Goal: Task Accomplishment & Management: Use online tool/utility

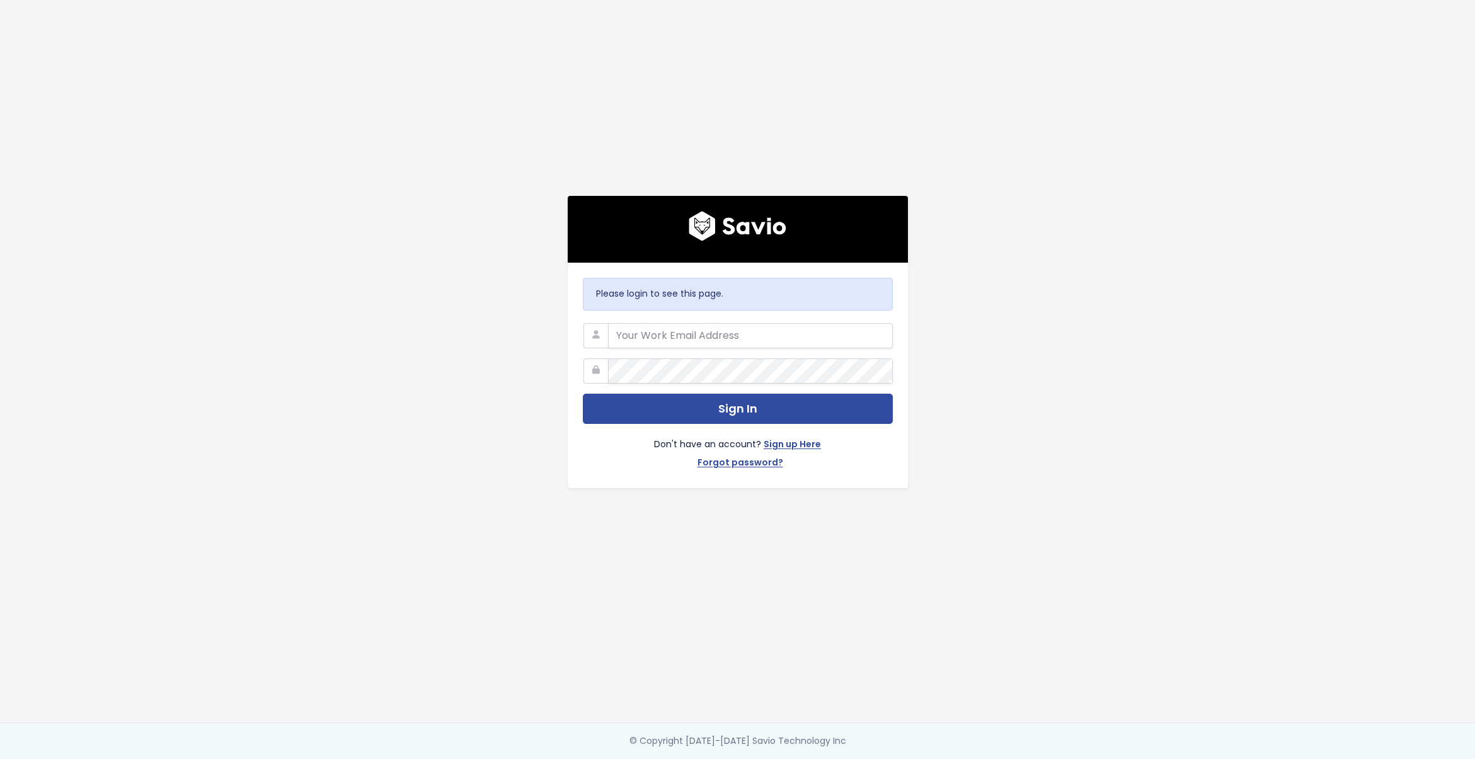
type input "[PERSON_NAME][EMAIL_ADDRESS][DOMAIN_NAME]"
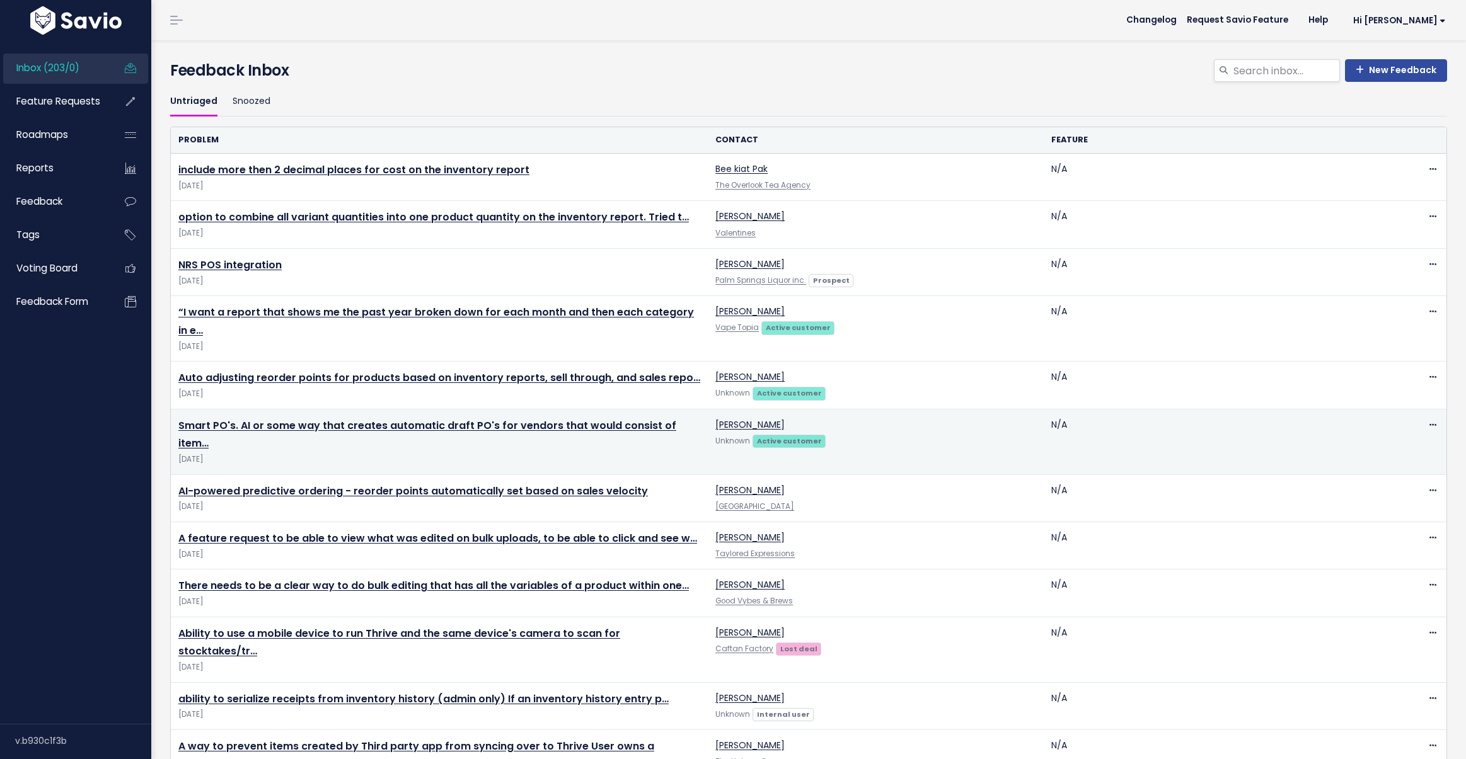
click at [626, 417] on td "Smart PO's. AI or some way that creates automatic draft PO's for vendors that w…" at bounding box center [439, 442] width 537 height 66
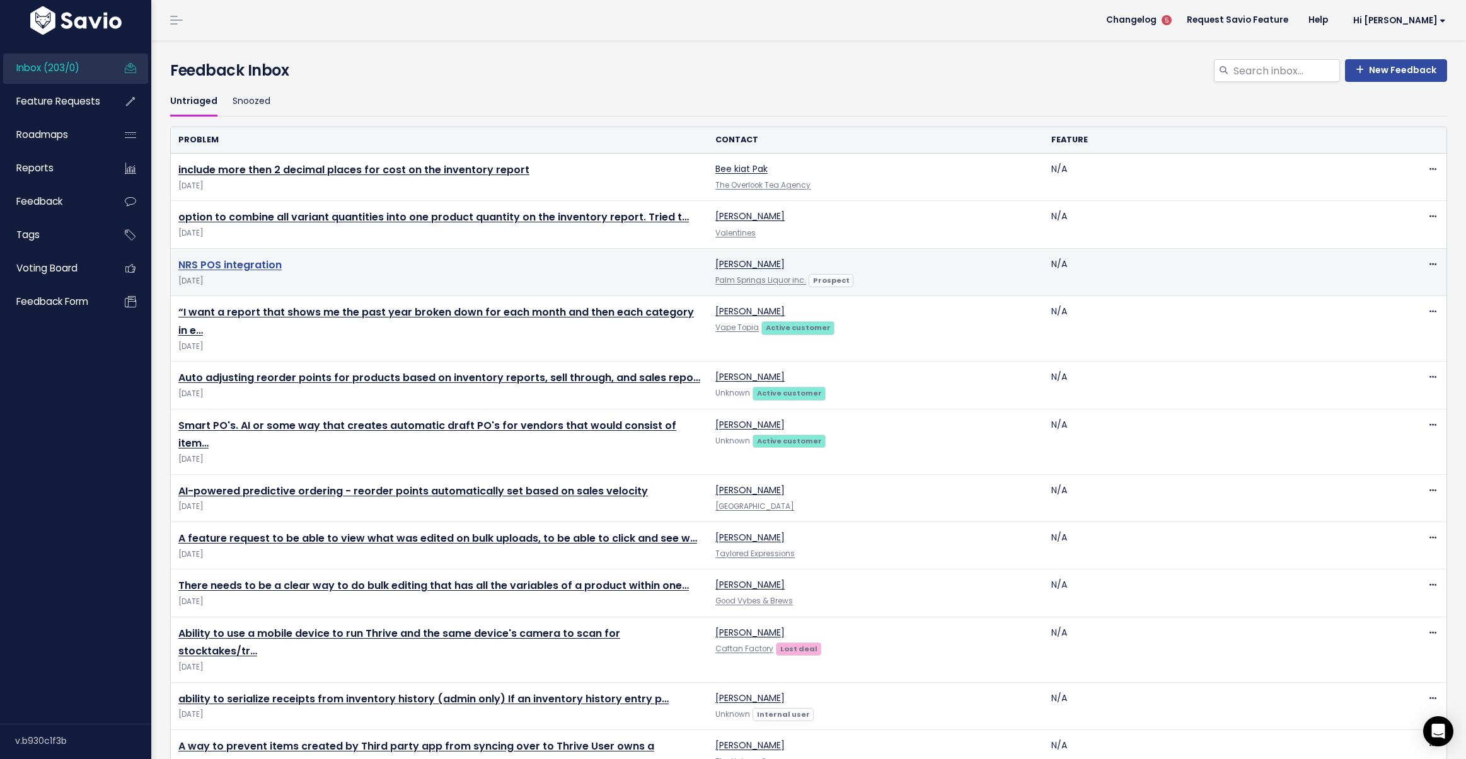
click at [267, 260] on link "NRS POS integration" at bounding box center [229, 265] width 103 height 14
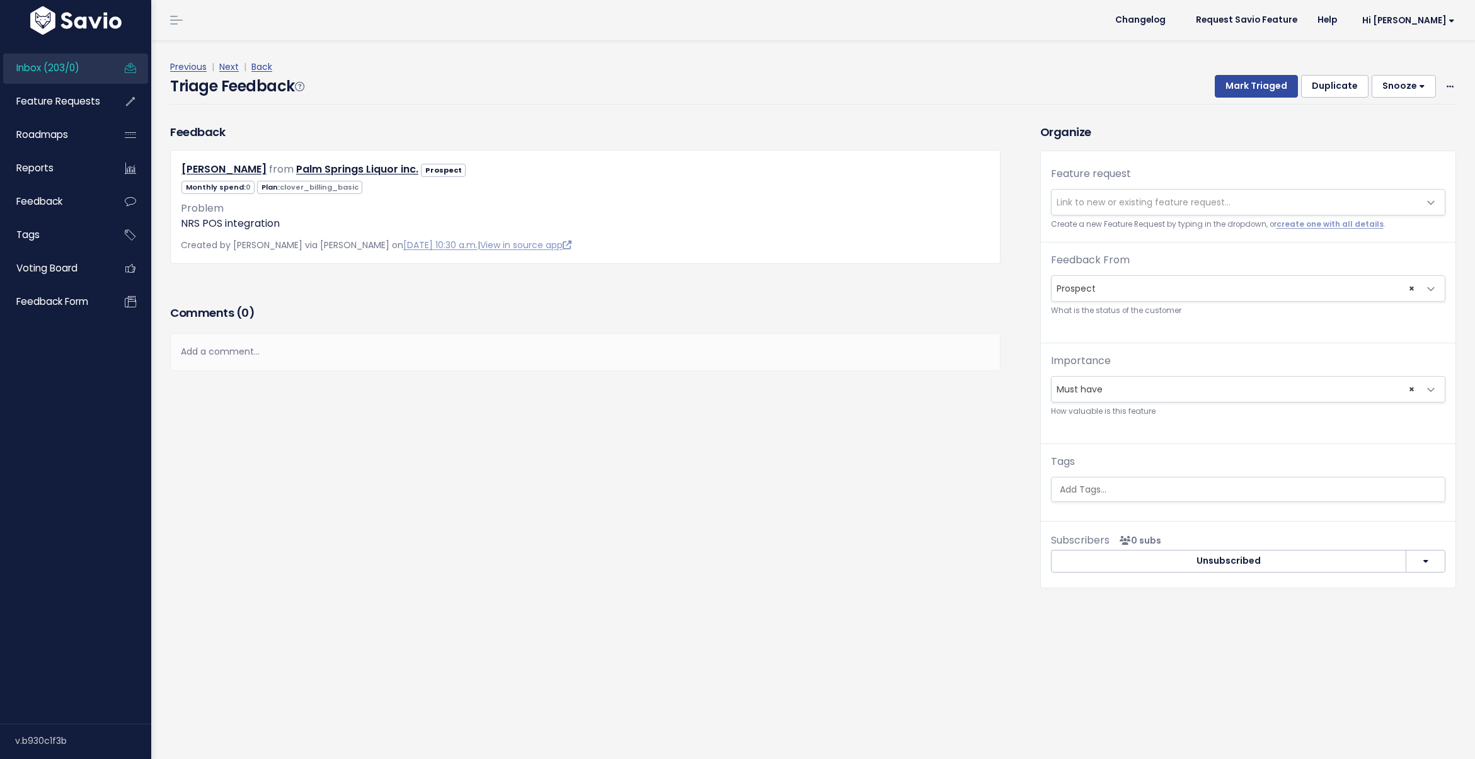
click at [1091, 204] on span "Link to new or existing feature request..." at bounding box center [1144, 202] width 174 height 13
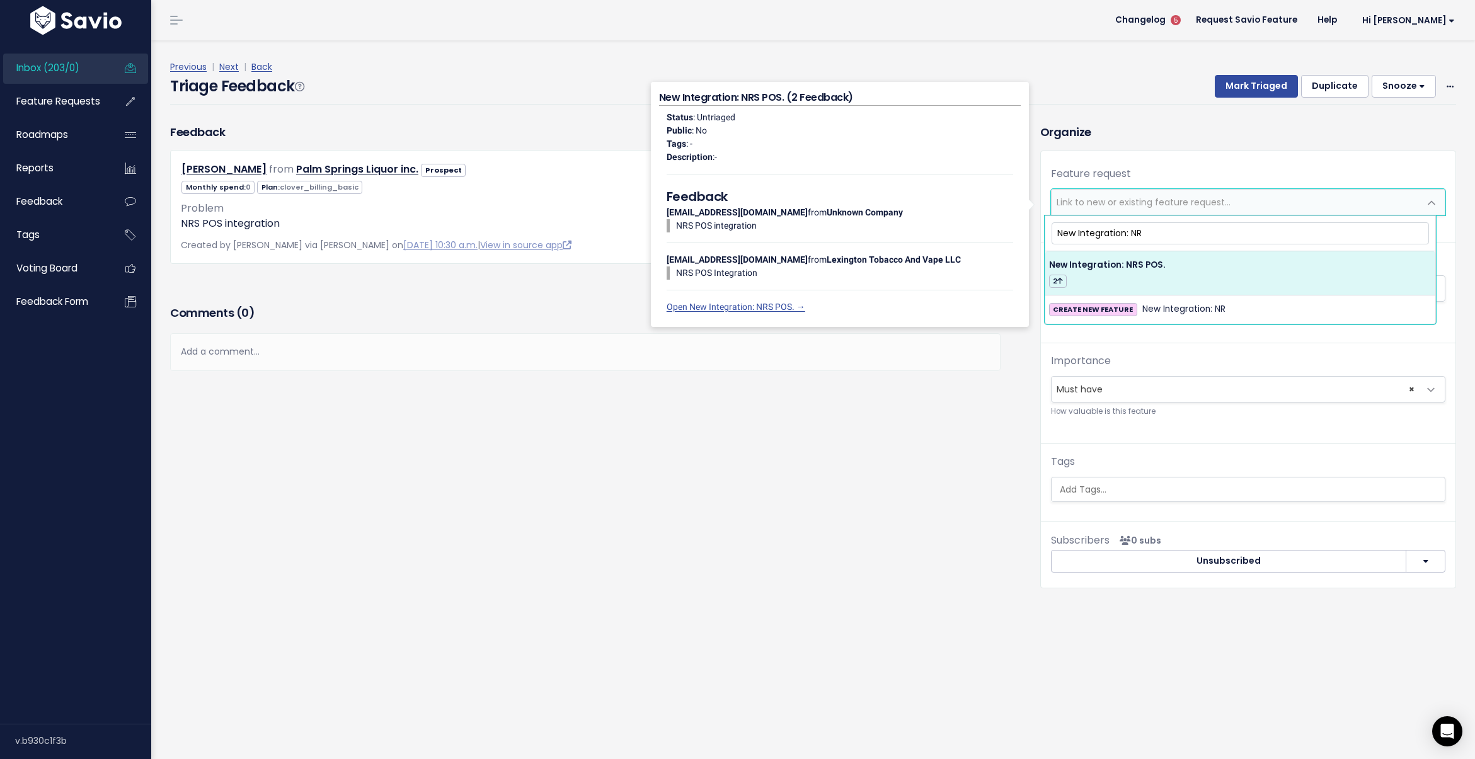
type input "New Integration: NR"
select select "29983"
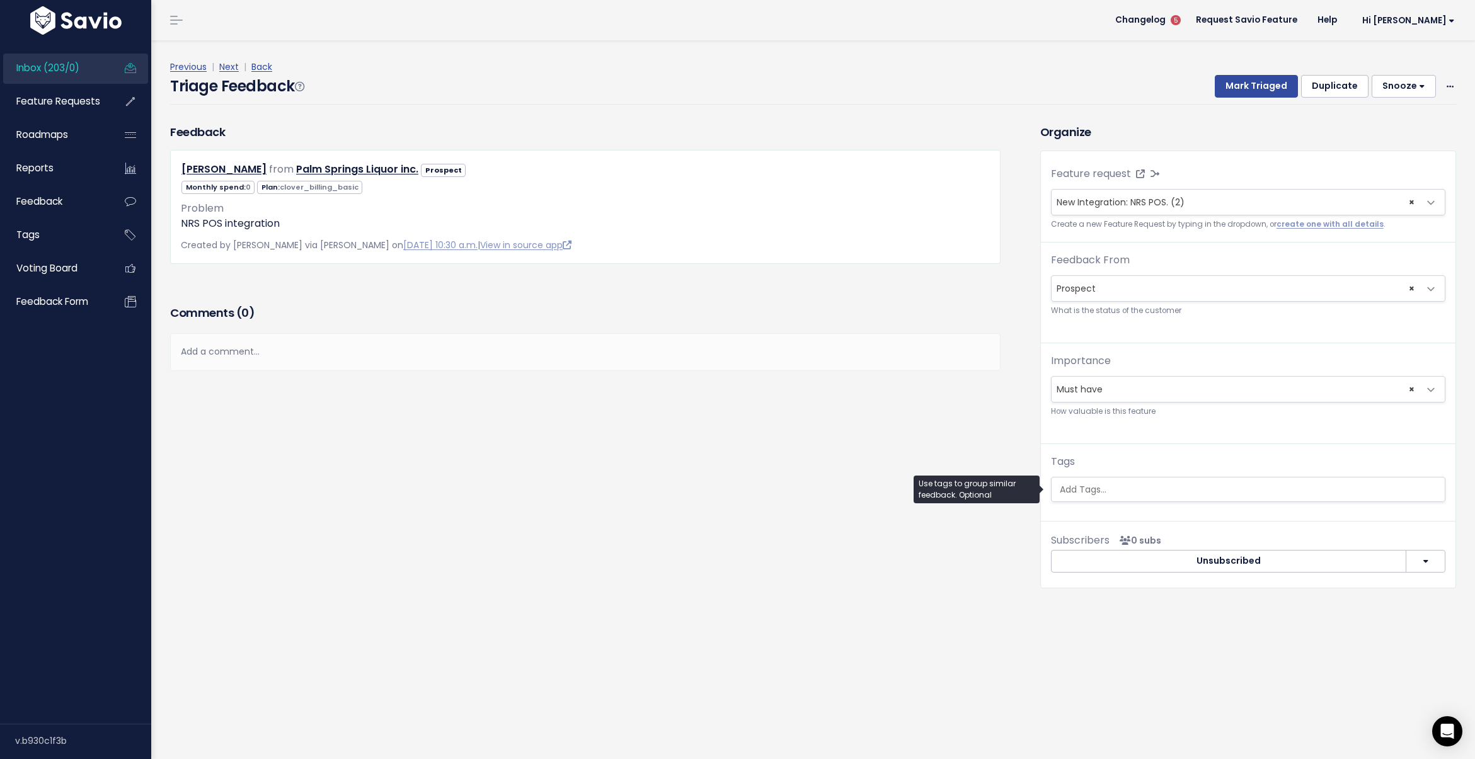
click at [1128, 491] on input "search" at bounding box center [1250, 489] width 390 height 13
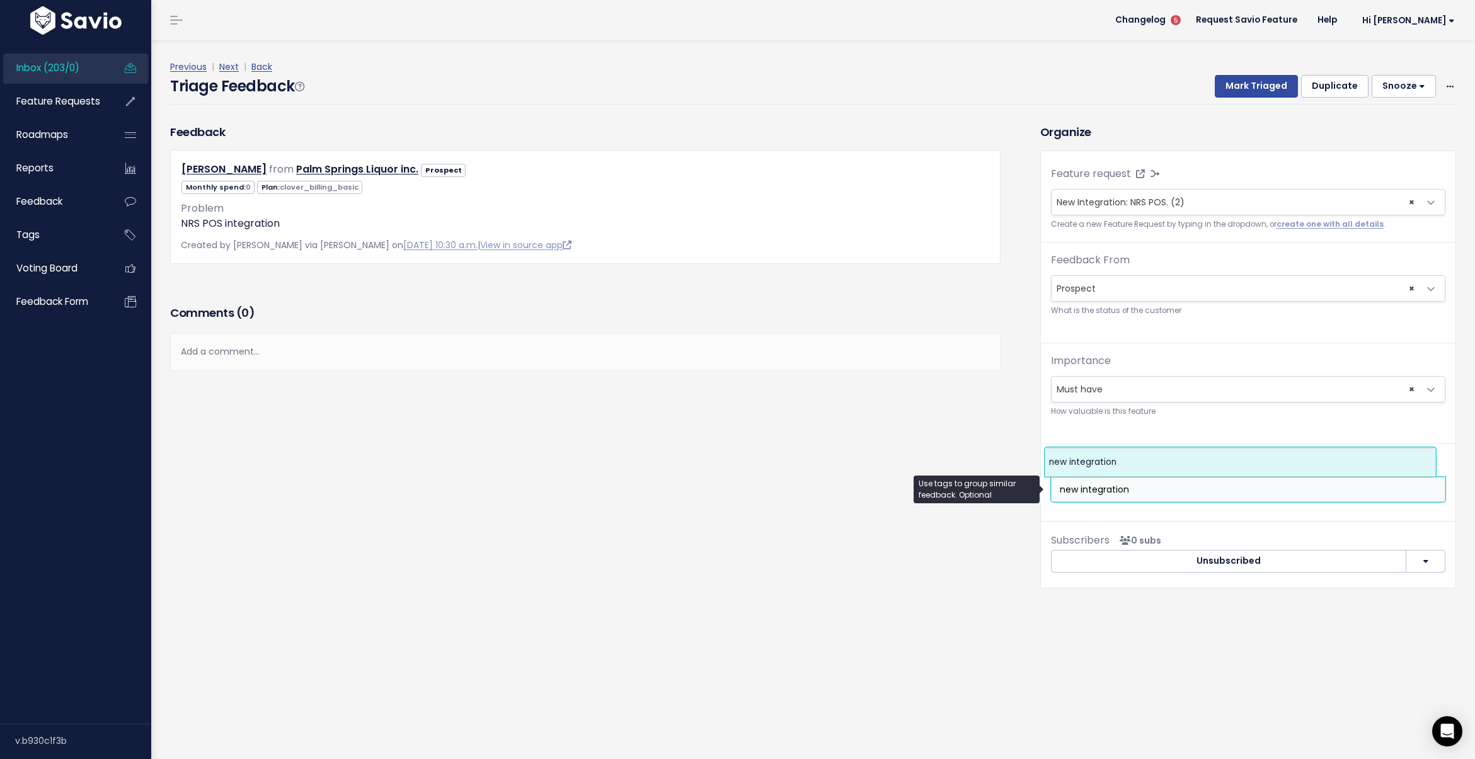
type input "new integration"
select select "4547"
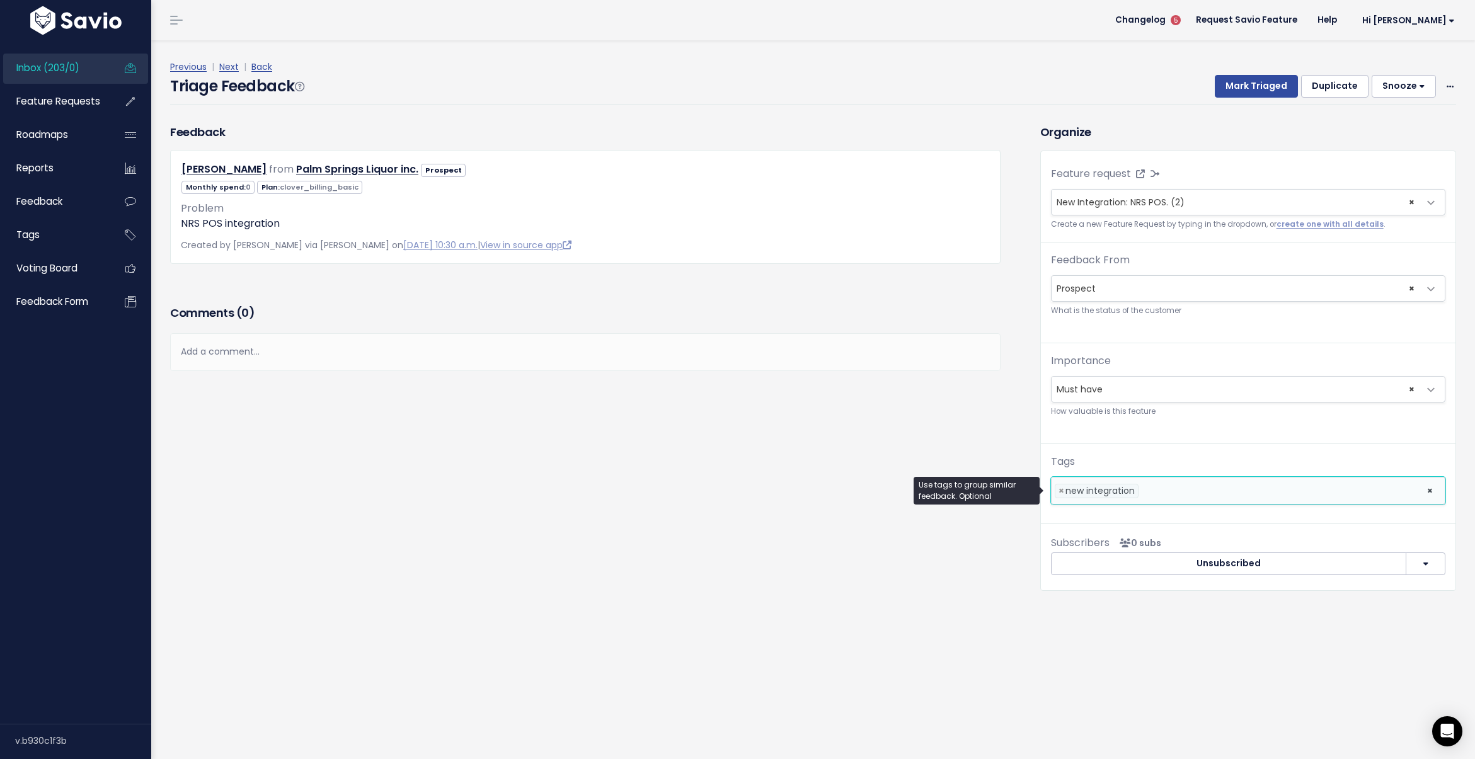
click at [1144, 491] on li at bounding box center [1280, 491] width 276 height 13
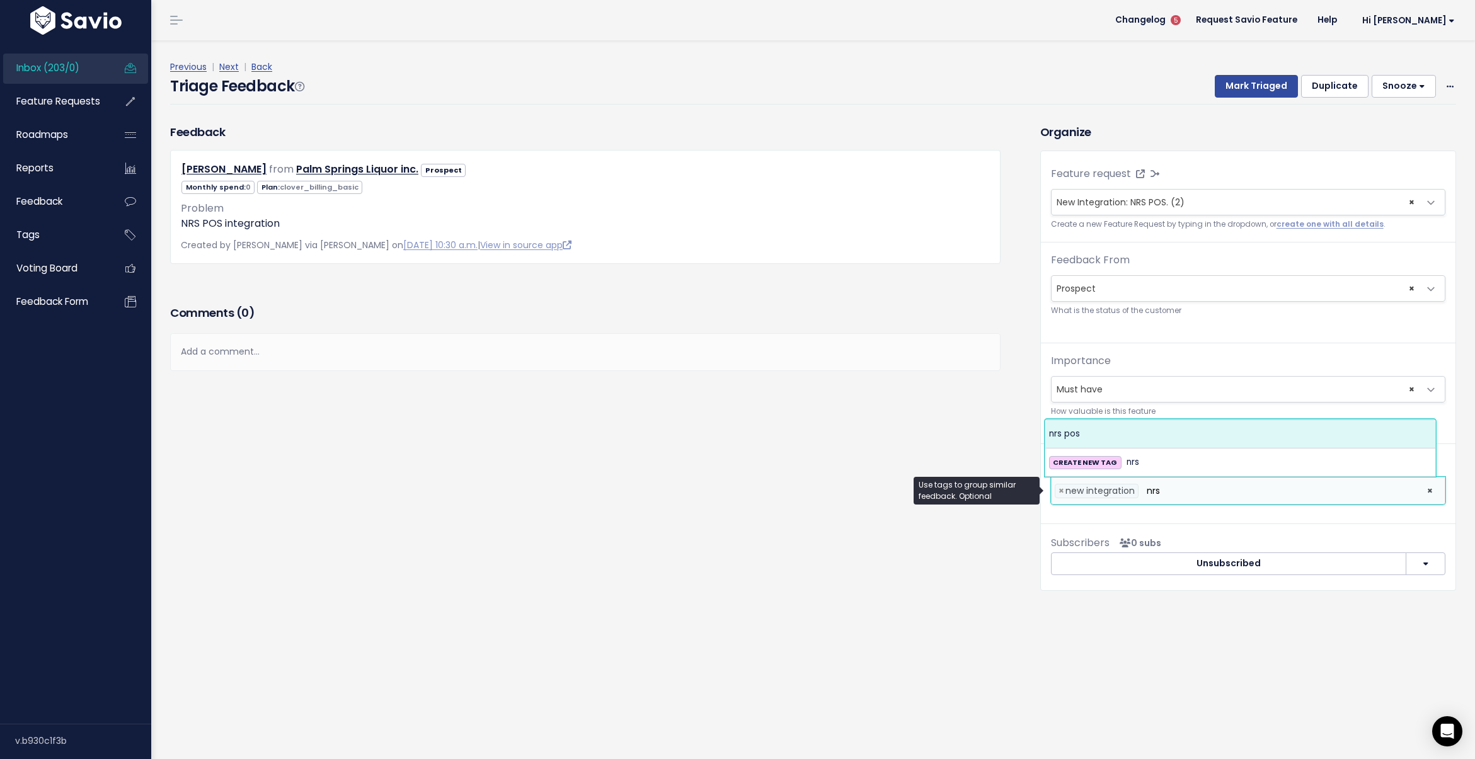
type input "nrs"
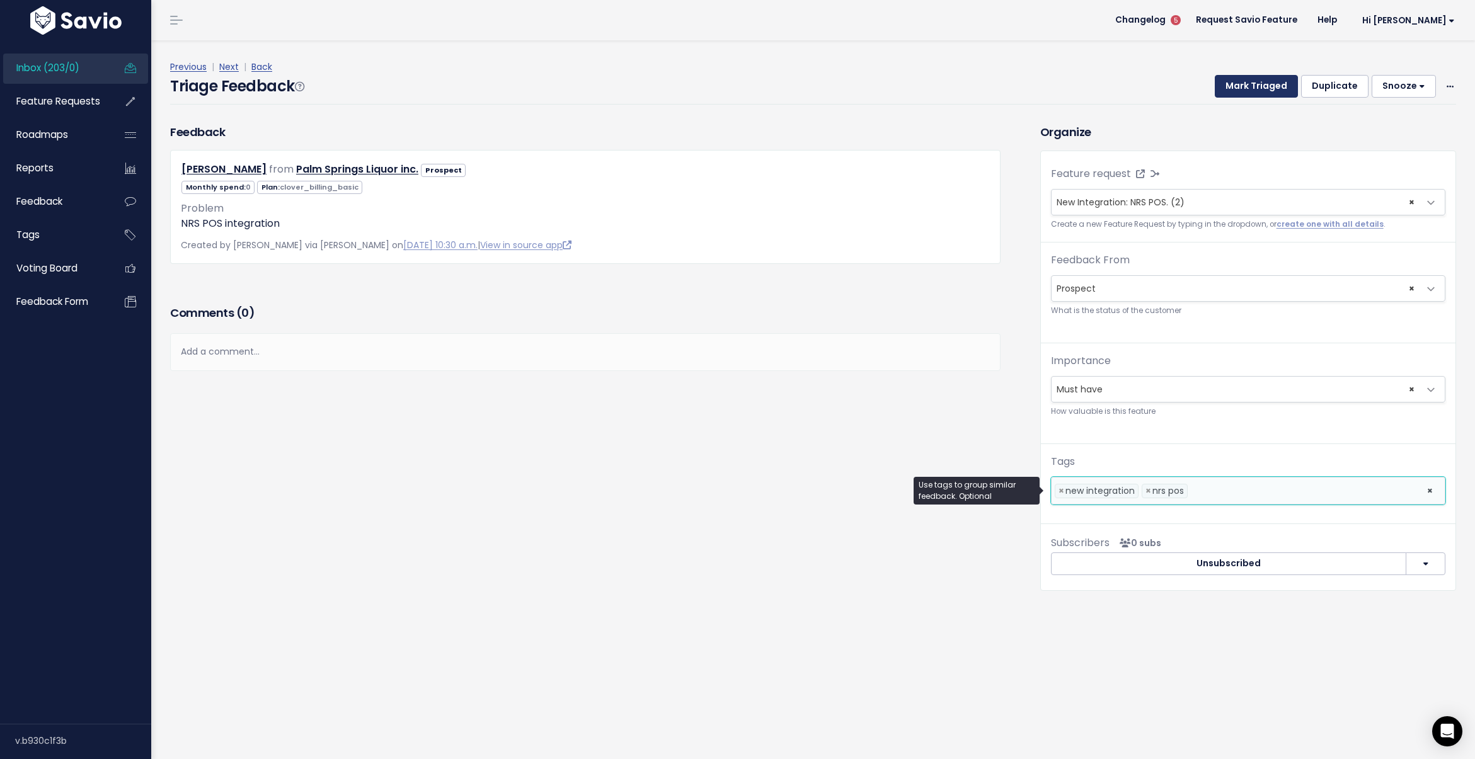
click at [1253, 92] on button "Mark Triaged" at bounding box center [1256, 86] width 83 height 23
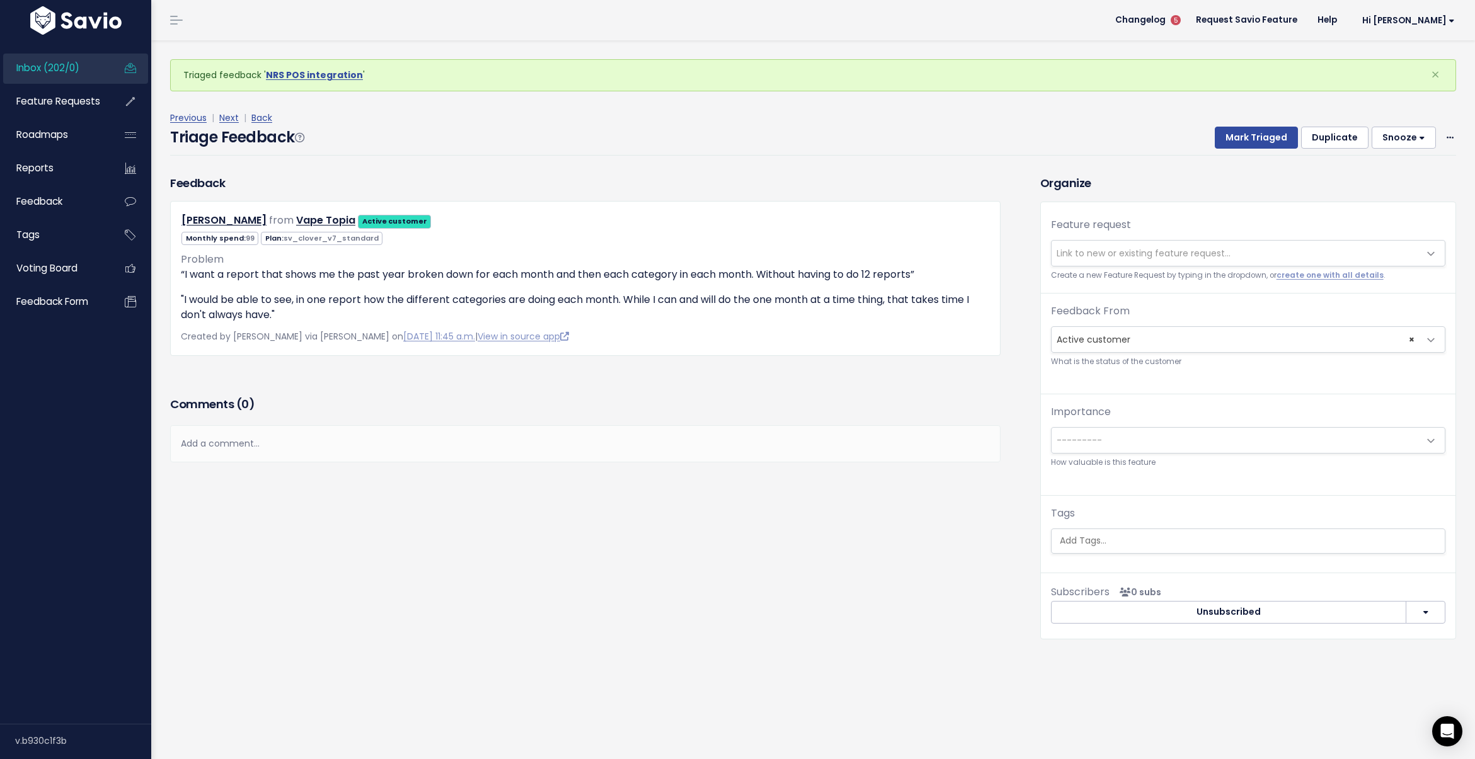
click at [67, 57] on link "Inbox (202/0)" at bounding box center [53, 68] width 101 height 29
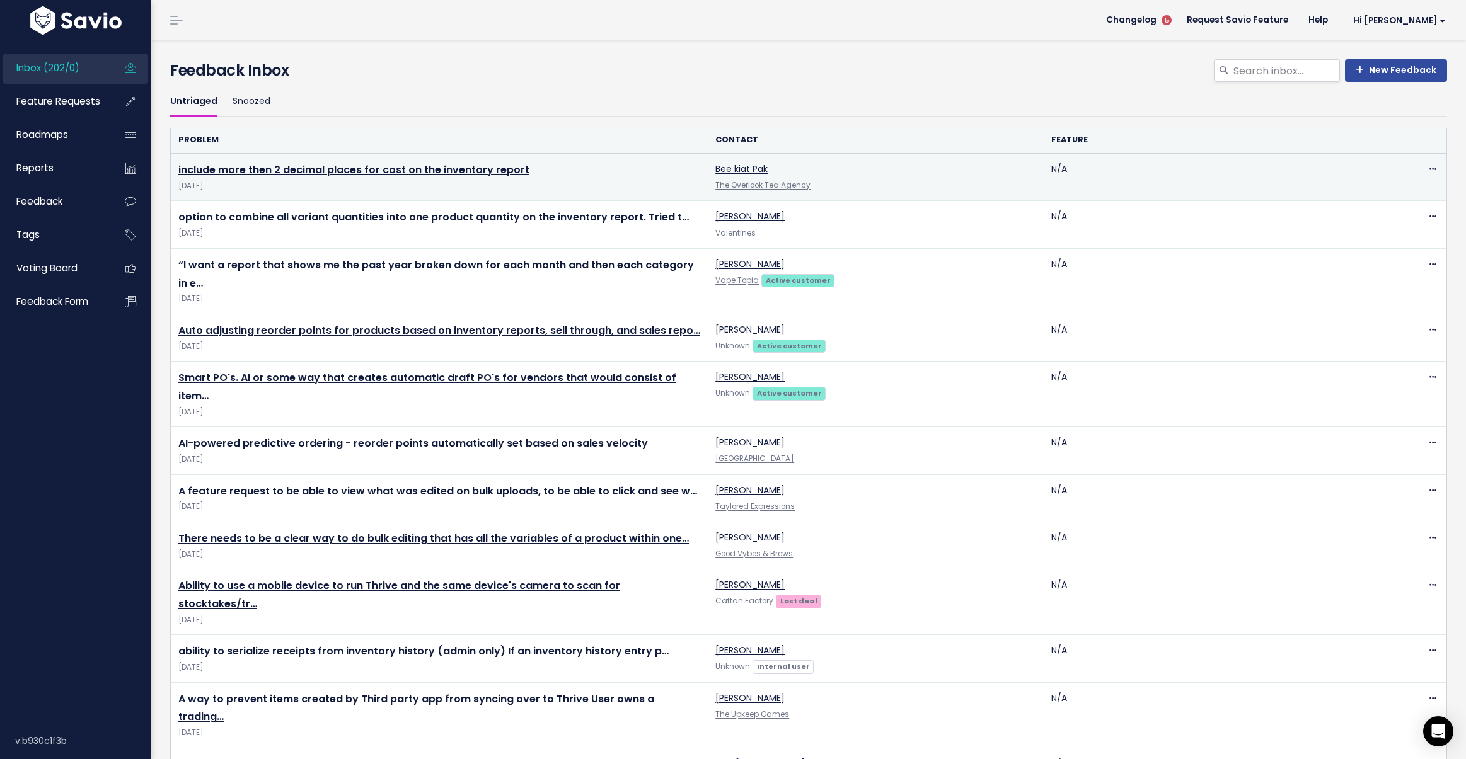
click at [424, 159] on td "include more then 2 decimal places for cost on the inventory report Aug 18 2025" at bounding box center [439, 177] width 537 height 47
click at [430, 165] on link "include more then 2 decimal places for cost on the inventory report" at bounding box center [353, 170] width 351 height 14
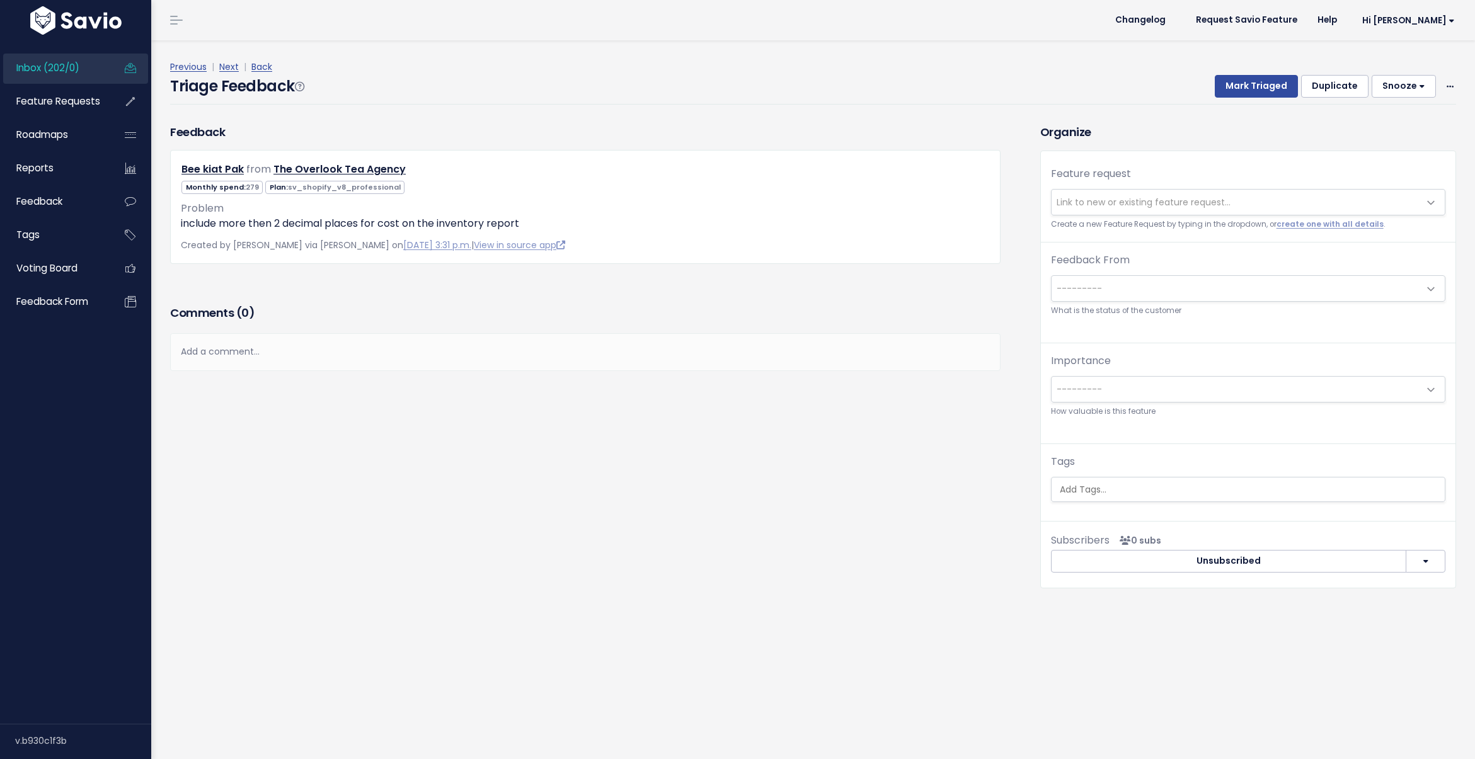
click at [1068, 216] on div "Feature request --------- Link to new or existing feature request... Create a n…" at bounding box center [1248, 204] width 415 height 76
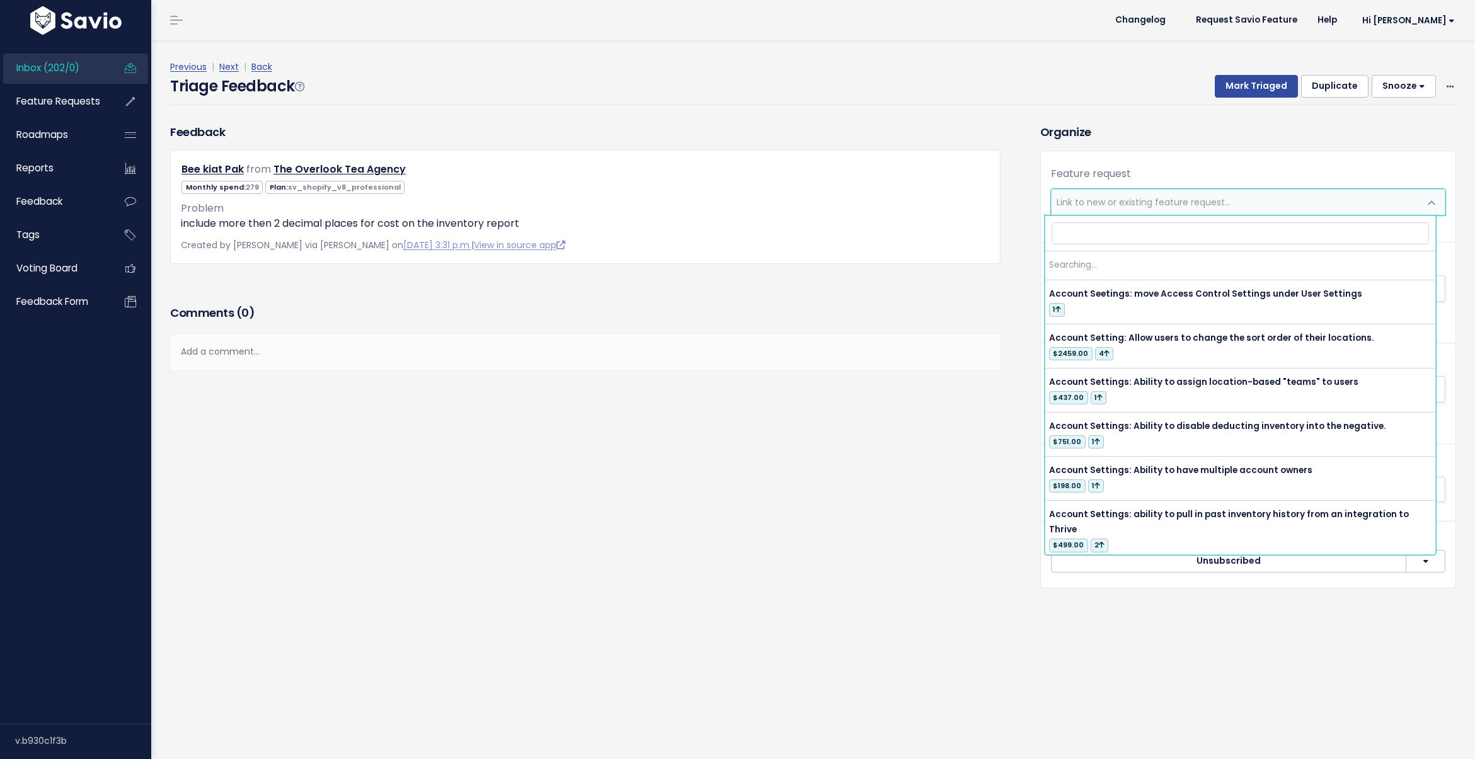
click at [1071, 213] on span "Link to new or existing feature request..." at bounding box center [1236, 202] width 368 height 25
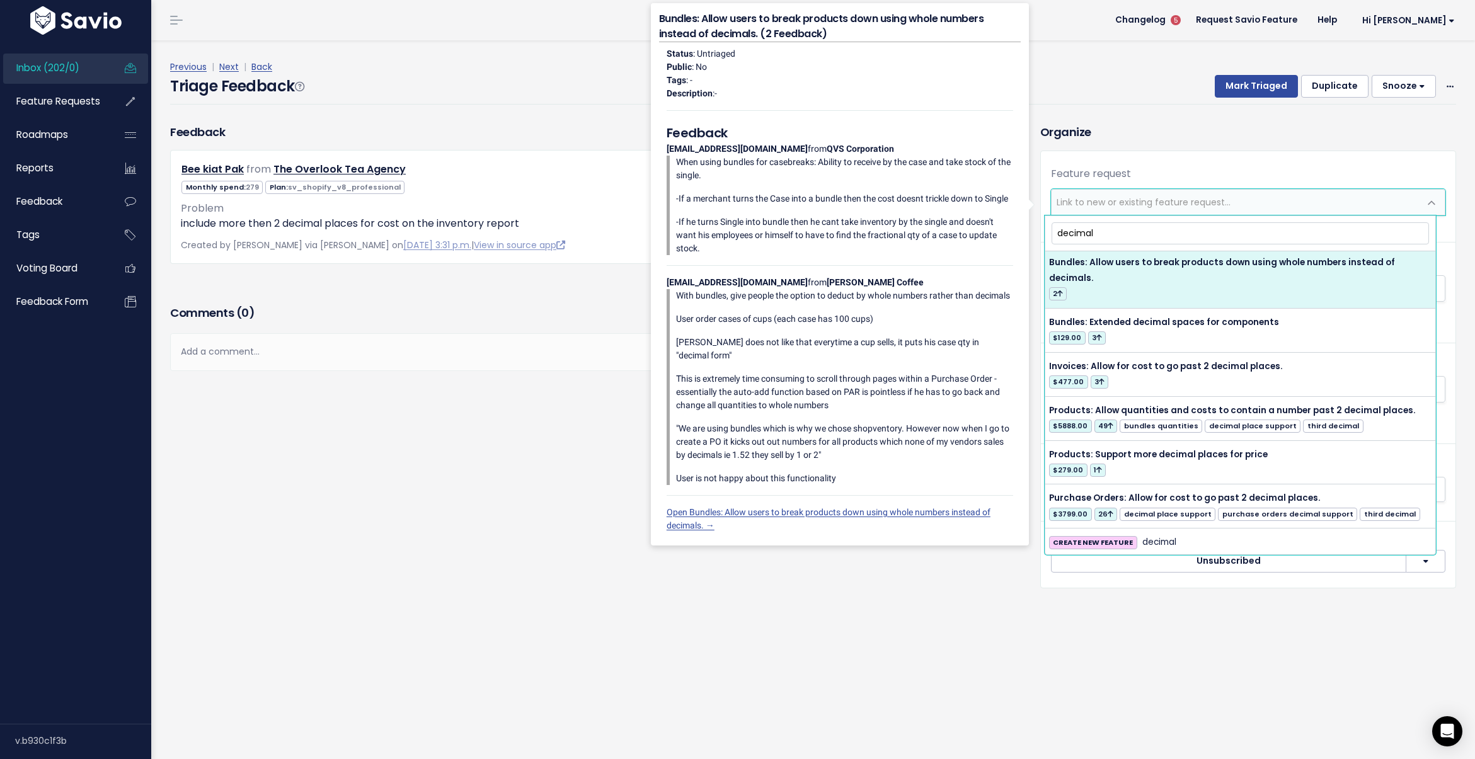
scroll to position [49, 0]
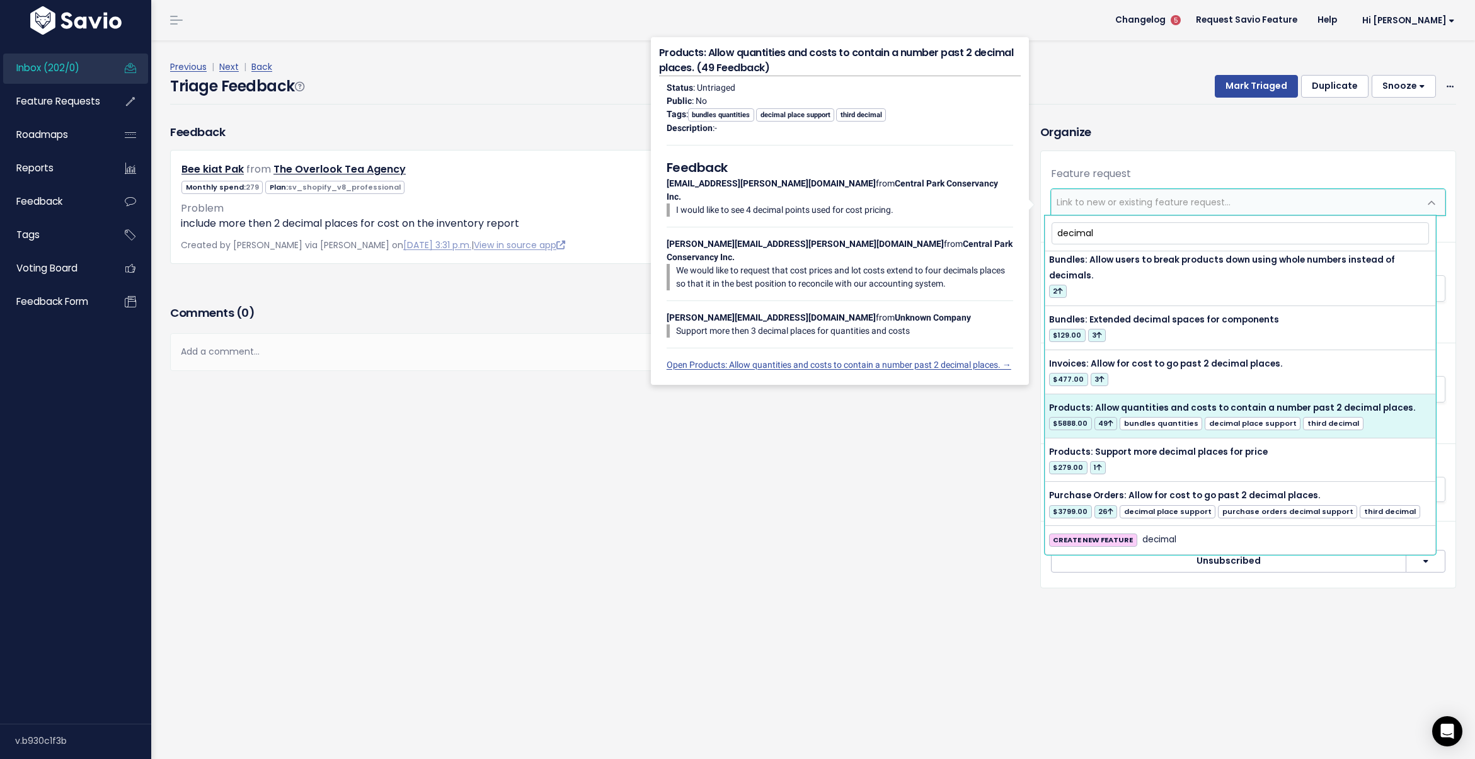
type input "decimal"
select select "20610"
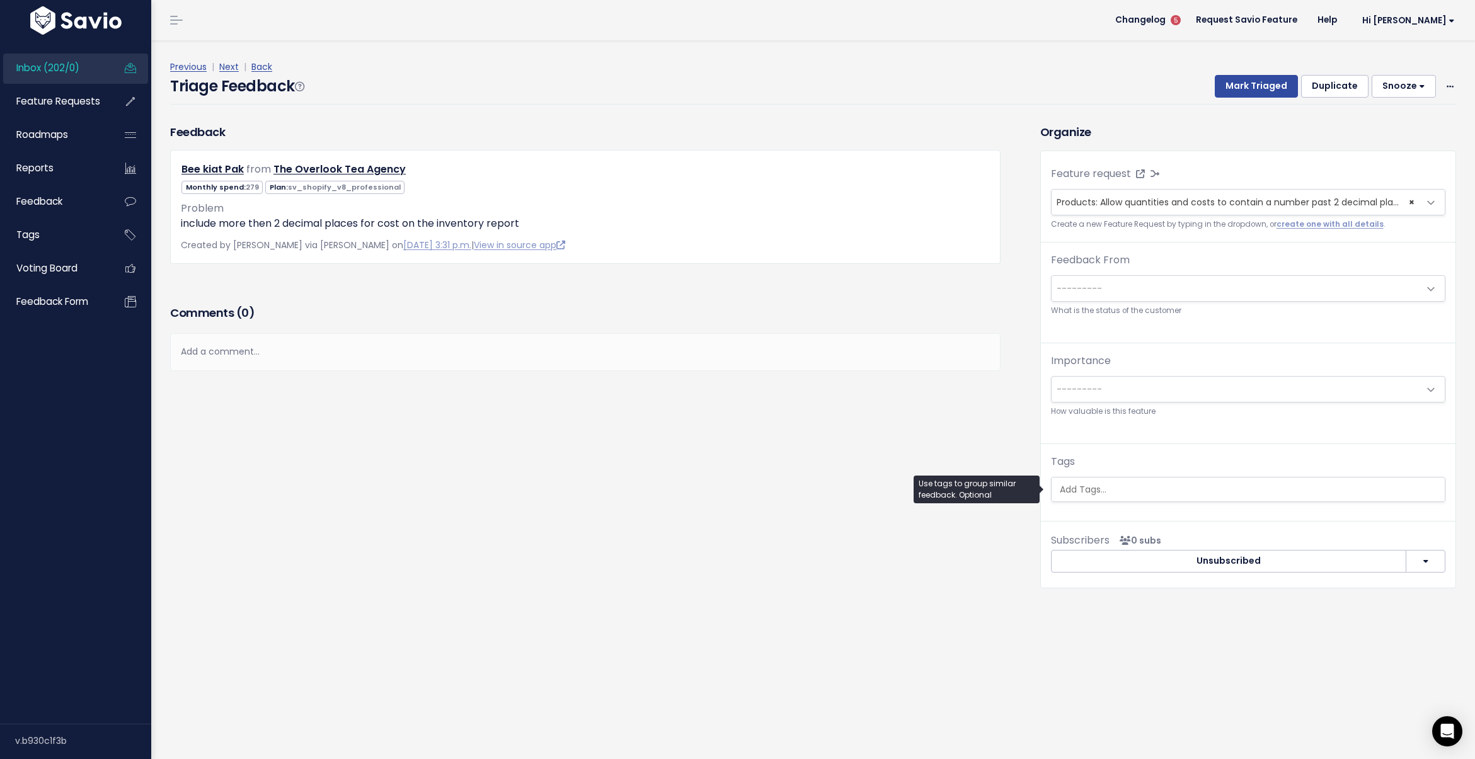
click at [1106, 485] on input "search" at bounding box center [1250, 489] width 390 height 13
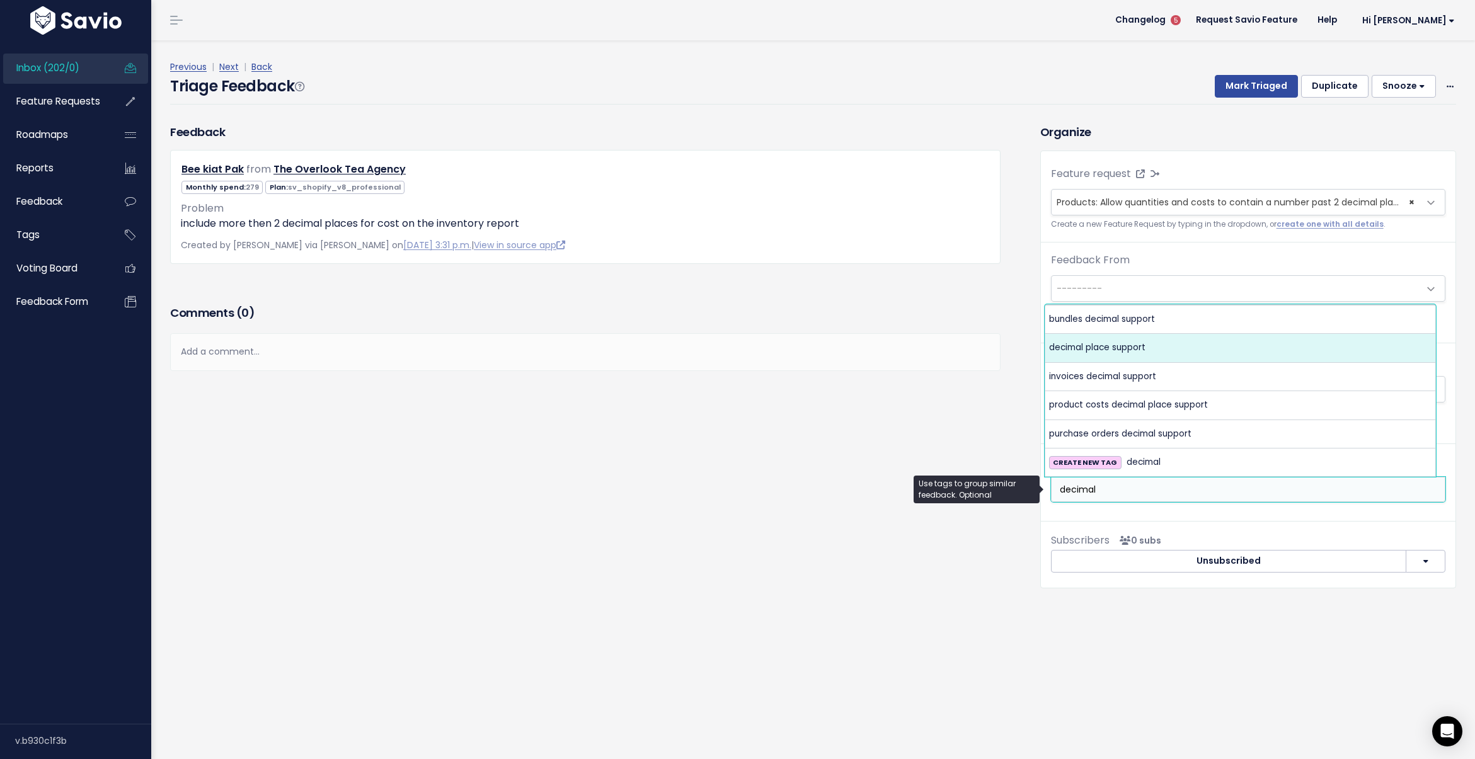
type input "decimal"
select select "4934"
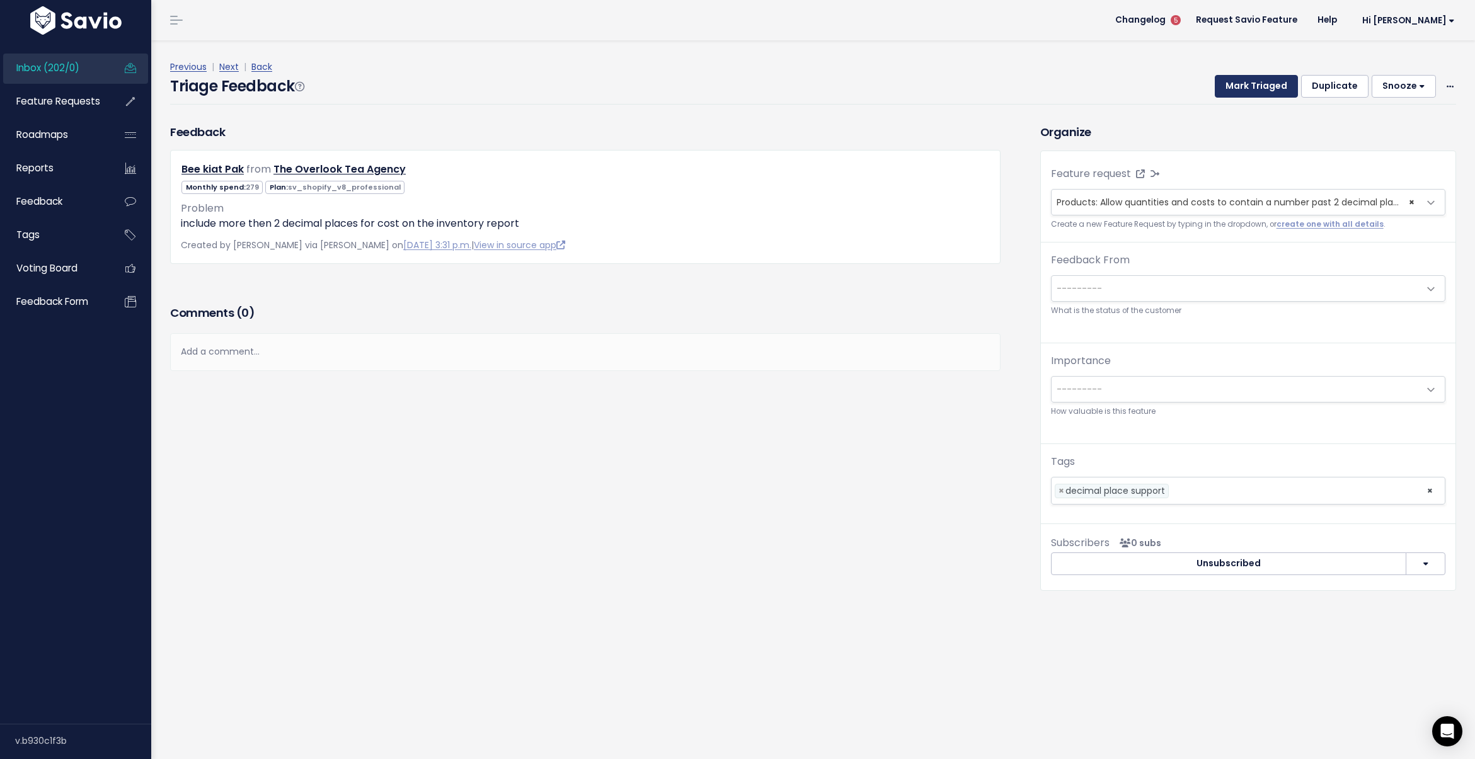
click at [1253, 81] on button "Mark Triaged" at bounding box center [1256, 86] width 83 height 23
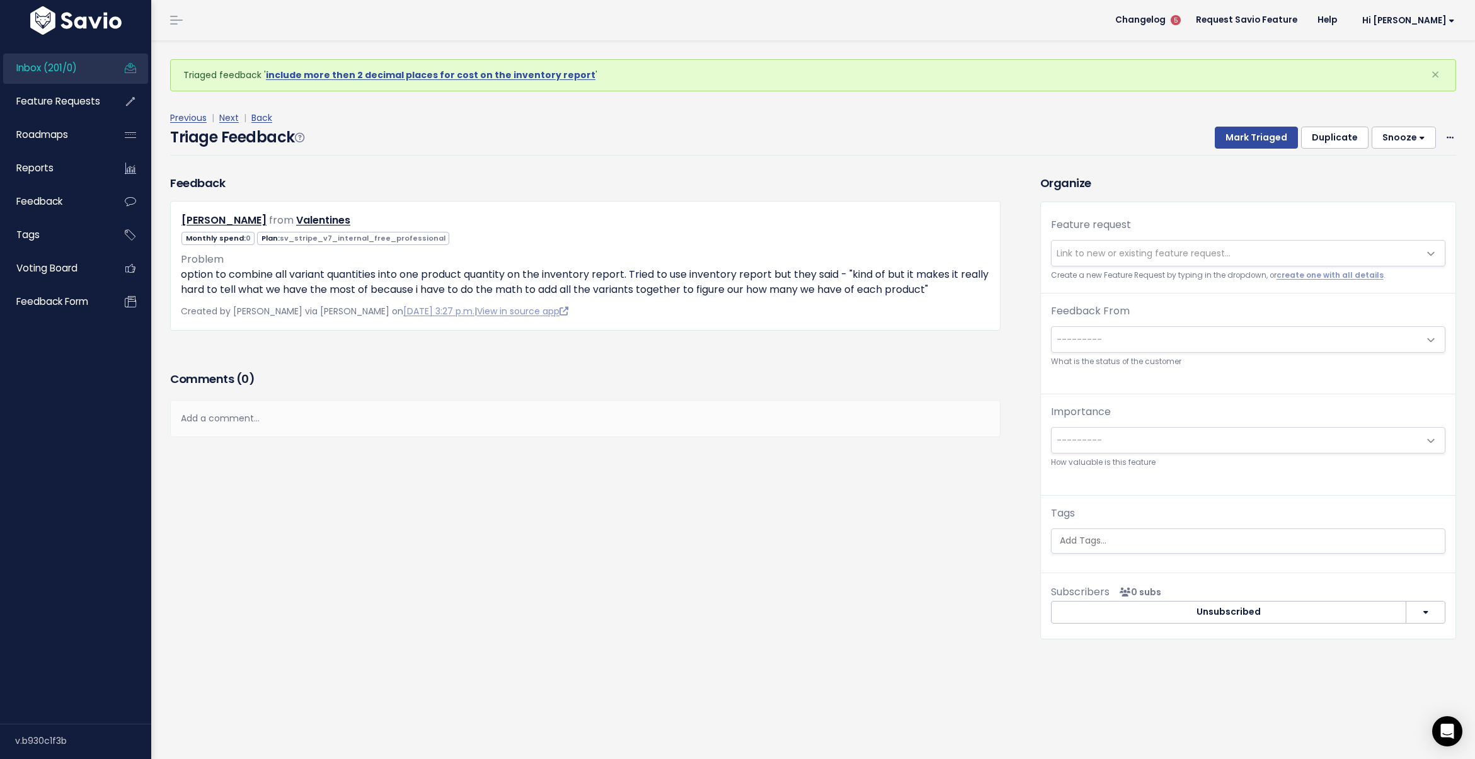
click at [82, 67] on link "Inbox (201/0)" at bounding box center [53, 68] width 101 height 29
